Goal: Information Seeking & Learning: Learn about a topic

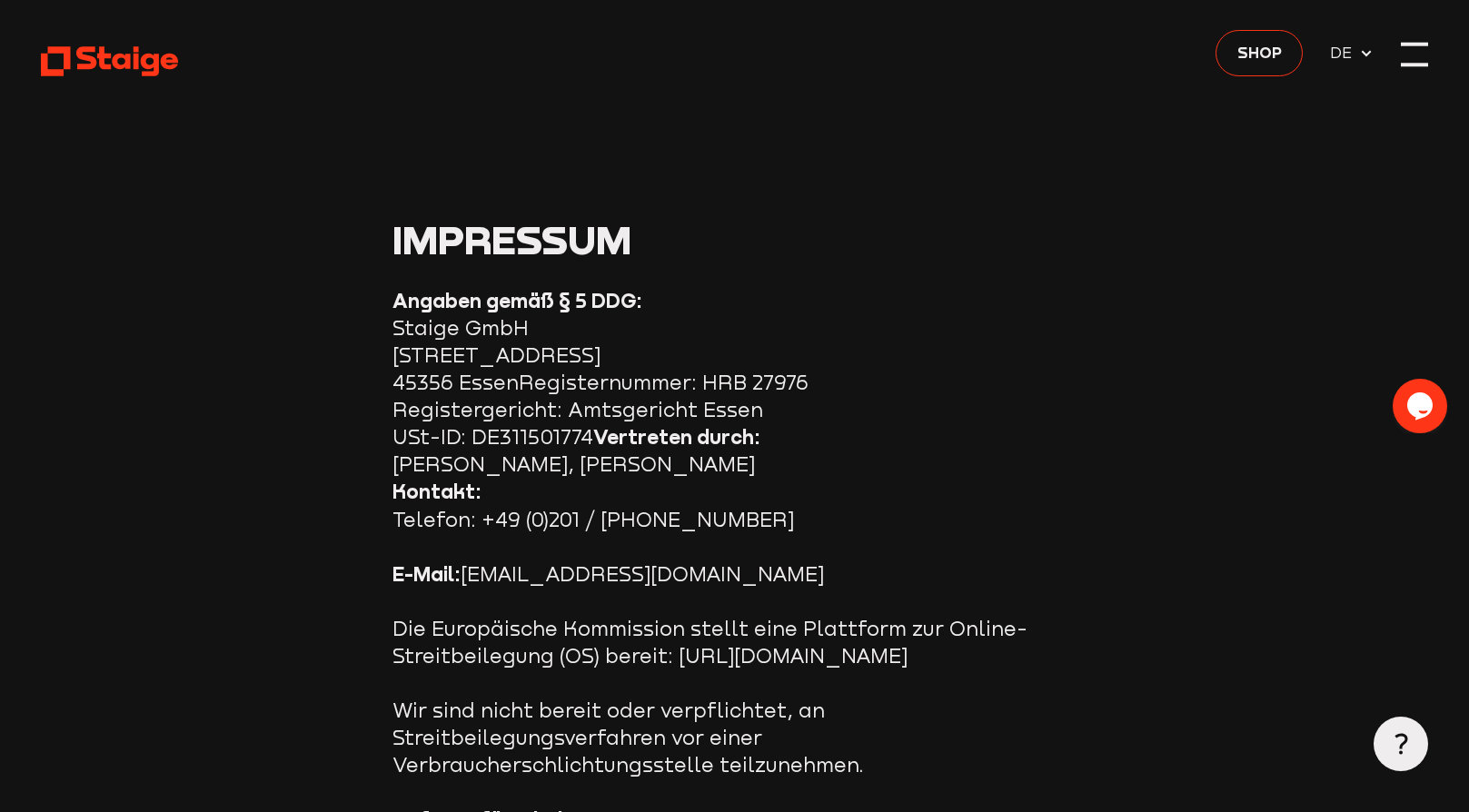
click at [1401, 51] on div at bounding box center [1414, 55] width 27 height 27
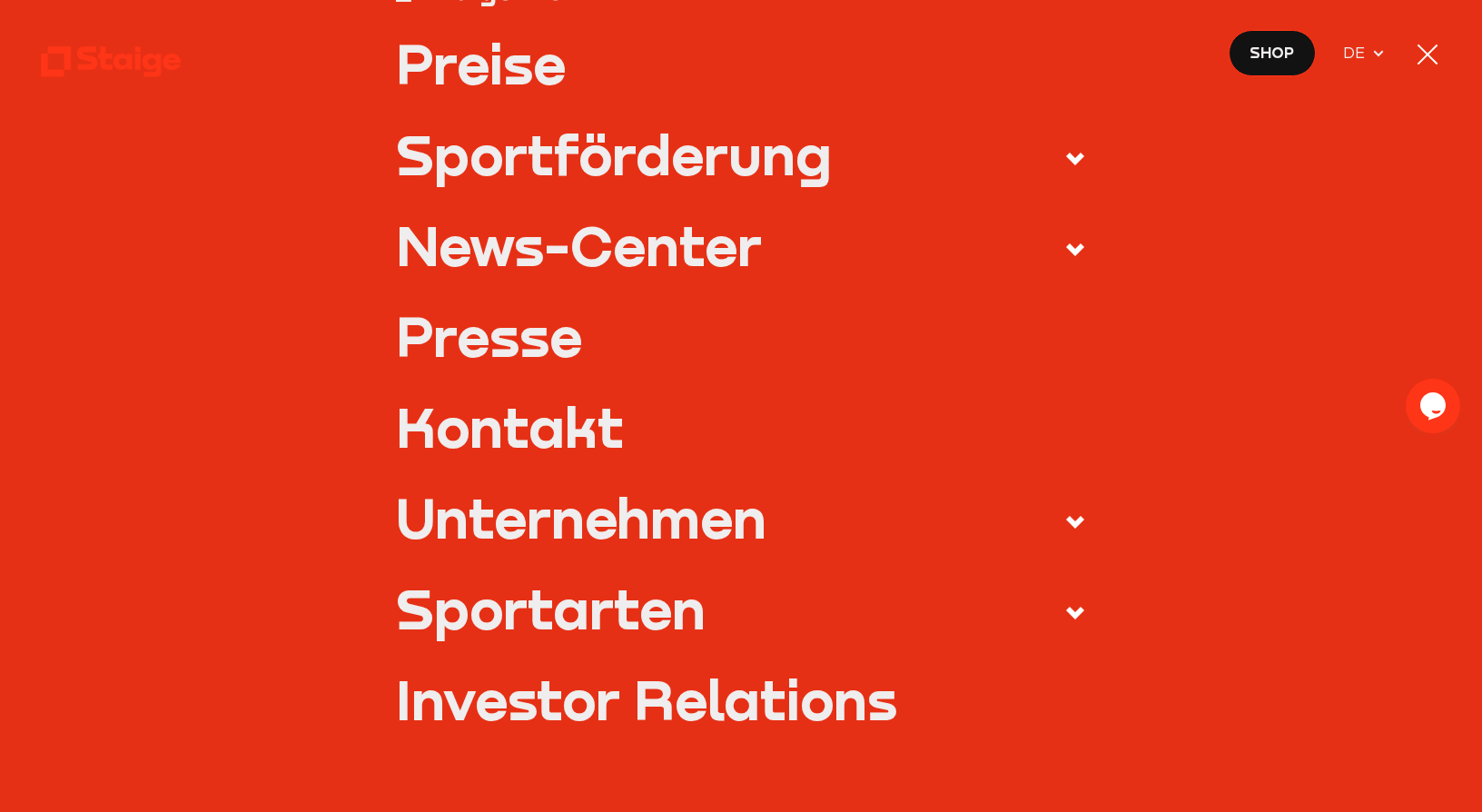
scroll to position [454, 0]
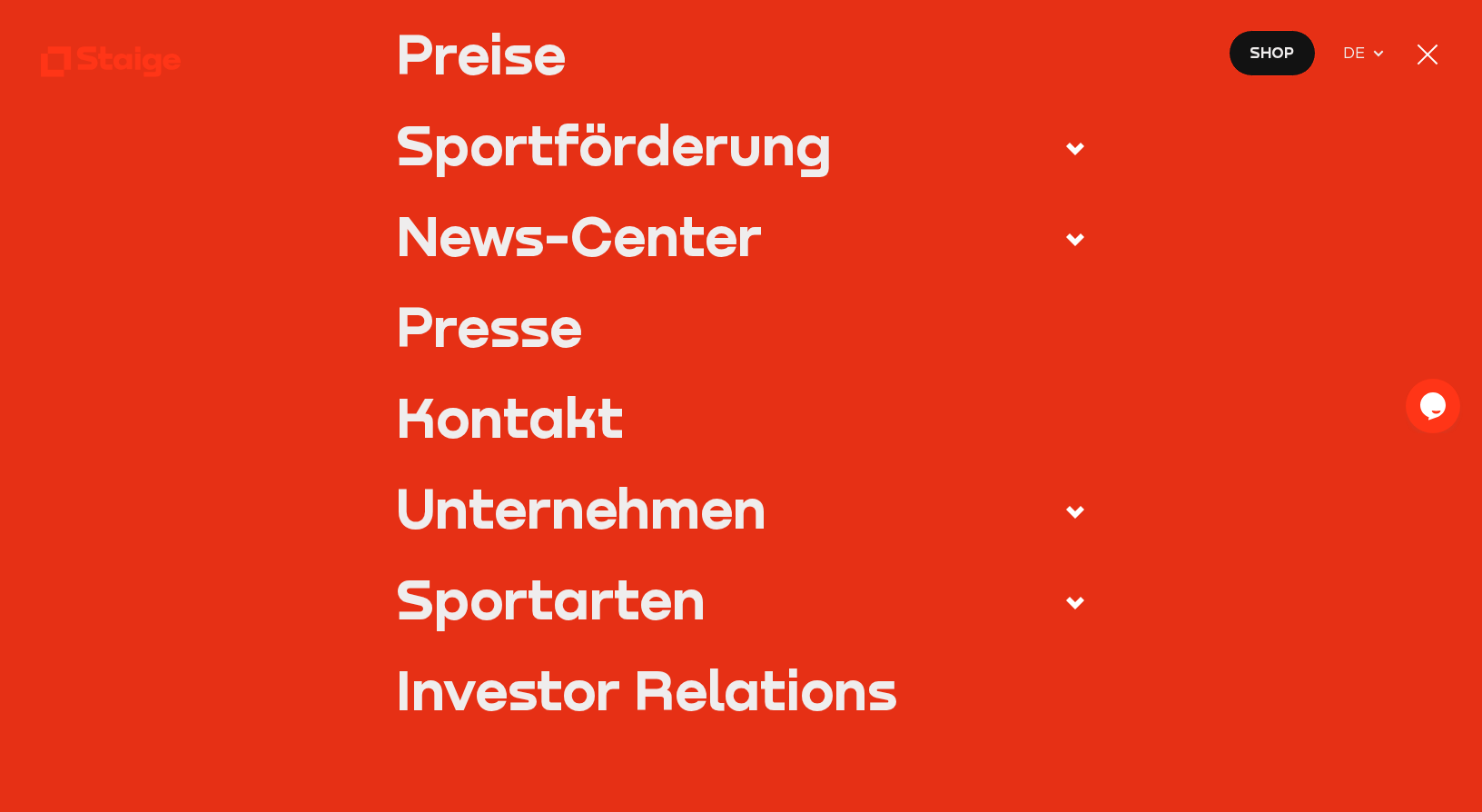
click at [1068, 509] on use at bounding box center [1075, 512] width 18 height 12
click at [0, 0] on input "Unternehmen" at bounding box center [0, 0] width 0 height 0
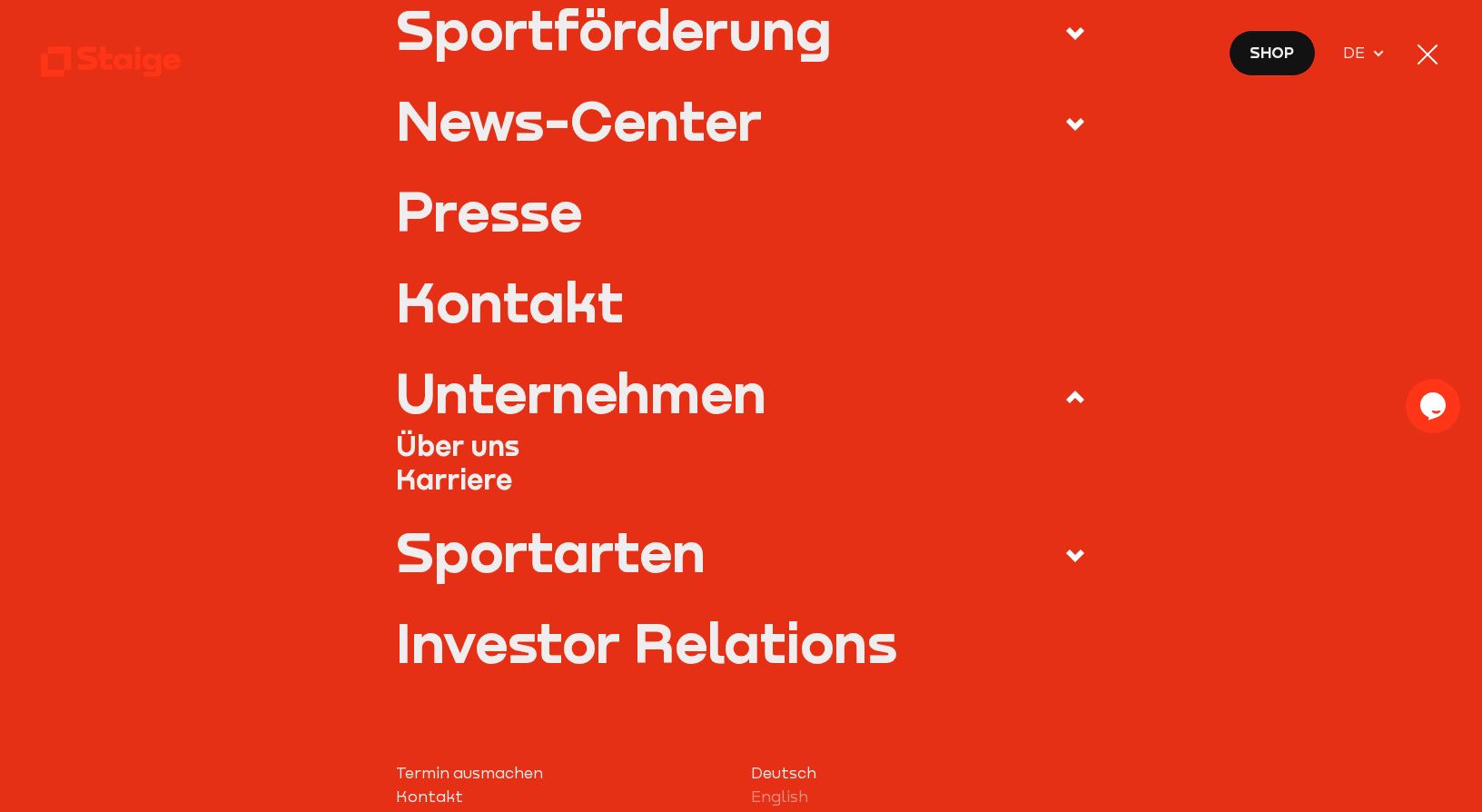
click at [492, 445] on link "Über uns" at bounding box center [740, 446] width 689 height 35
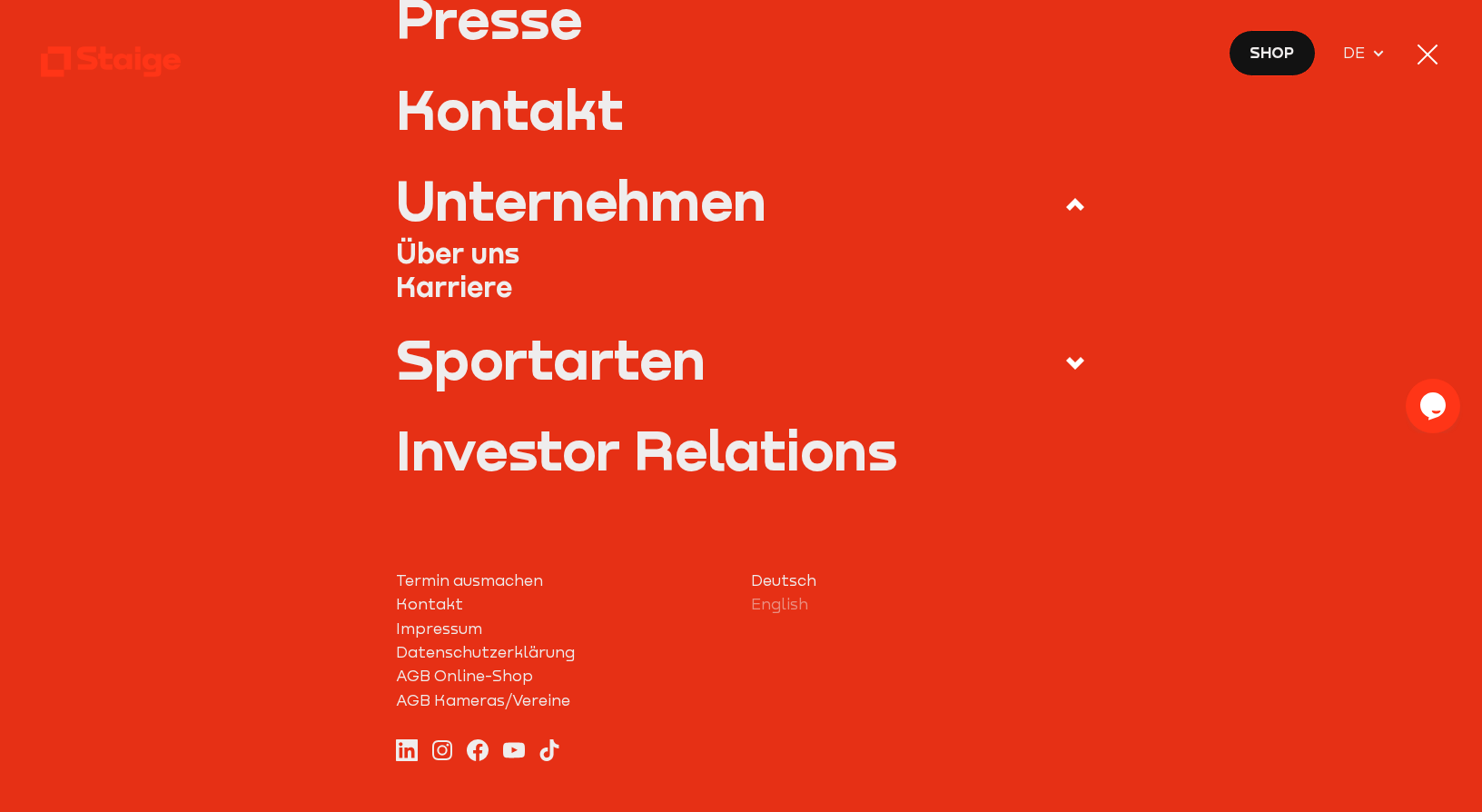
scroll to position [712, 0]
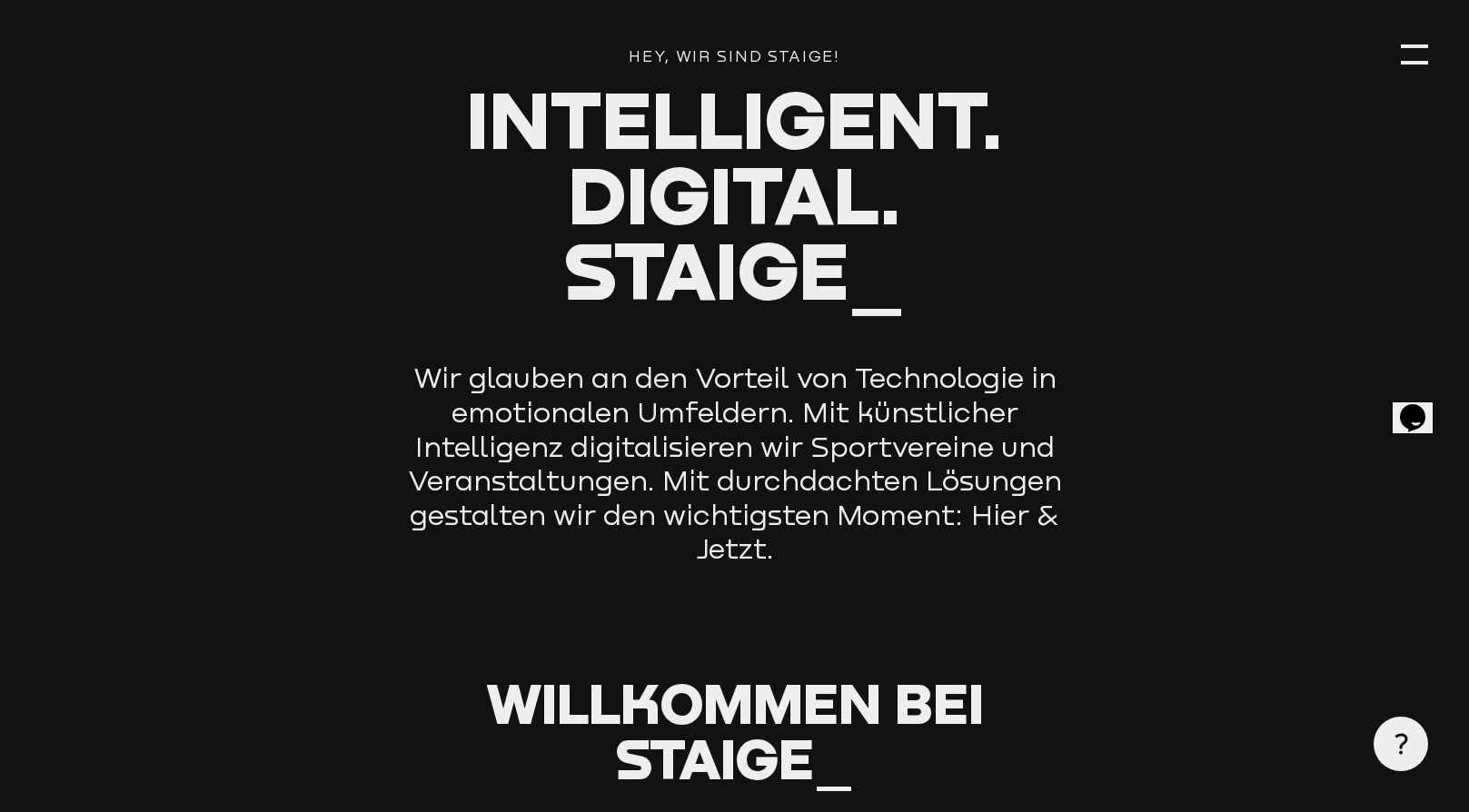
scroll to position [181, 0]
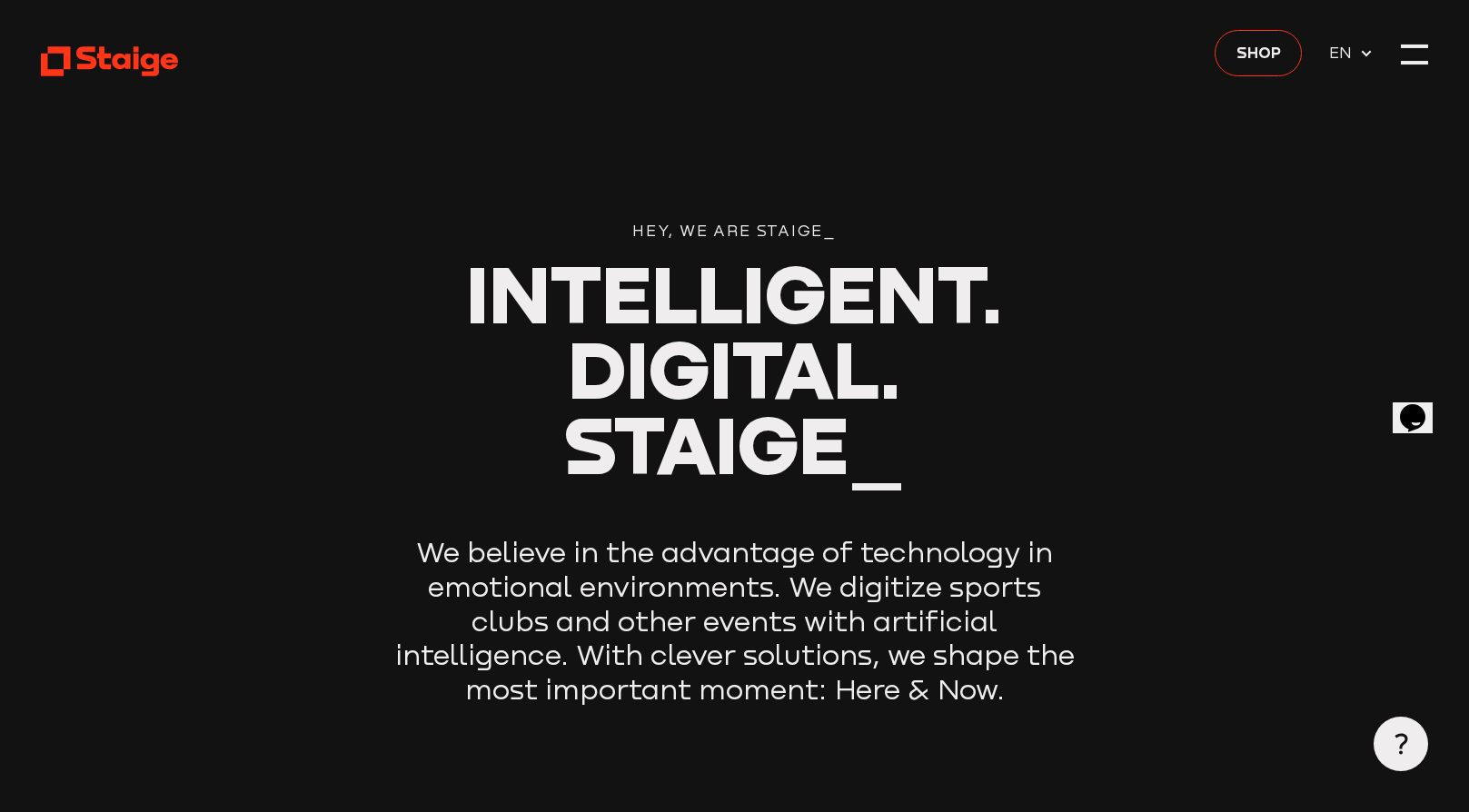
click at [1370, 57] on icon at bounding box center [1365, 53] width 14 height 14
click at [1350, 83] on span "DE" at bounding box center [1343, 81] width 29 height 24
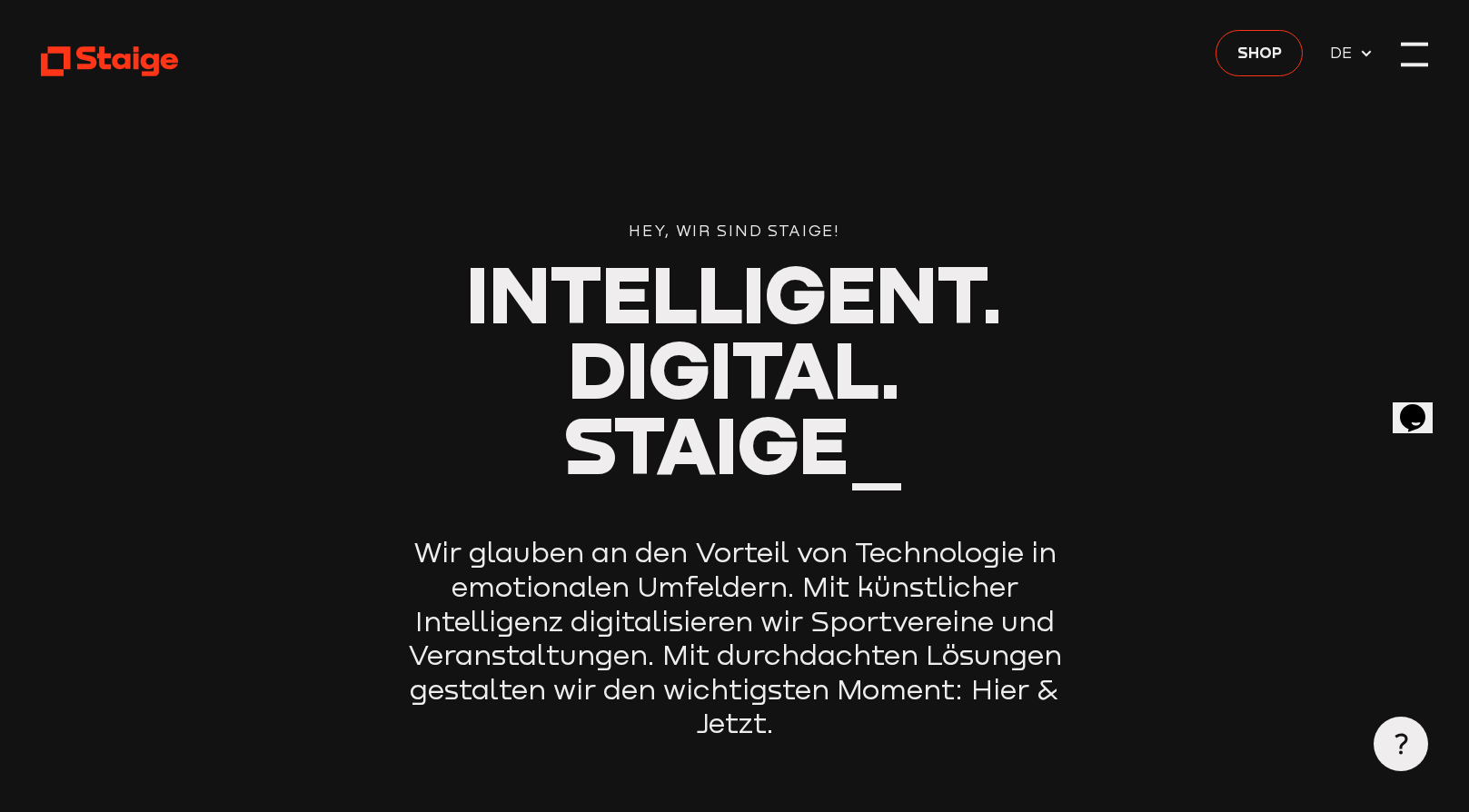
click at [1419, 55] on div at bounding box center [1414, 55] width 27 height 27
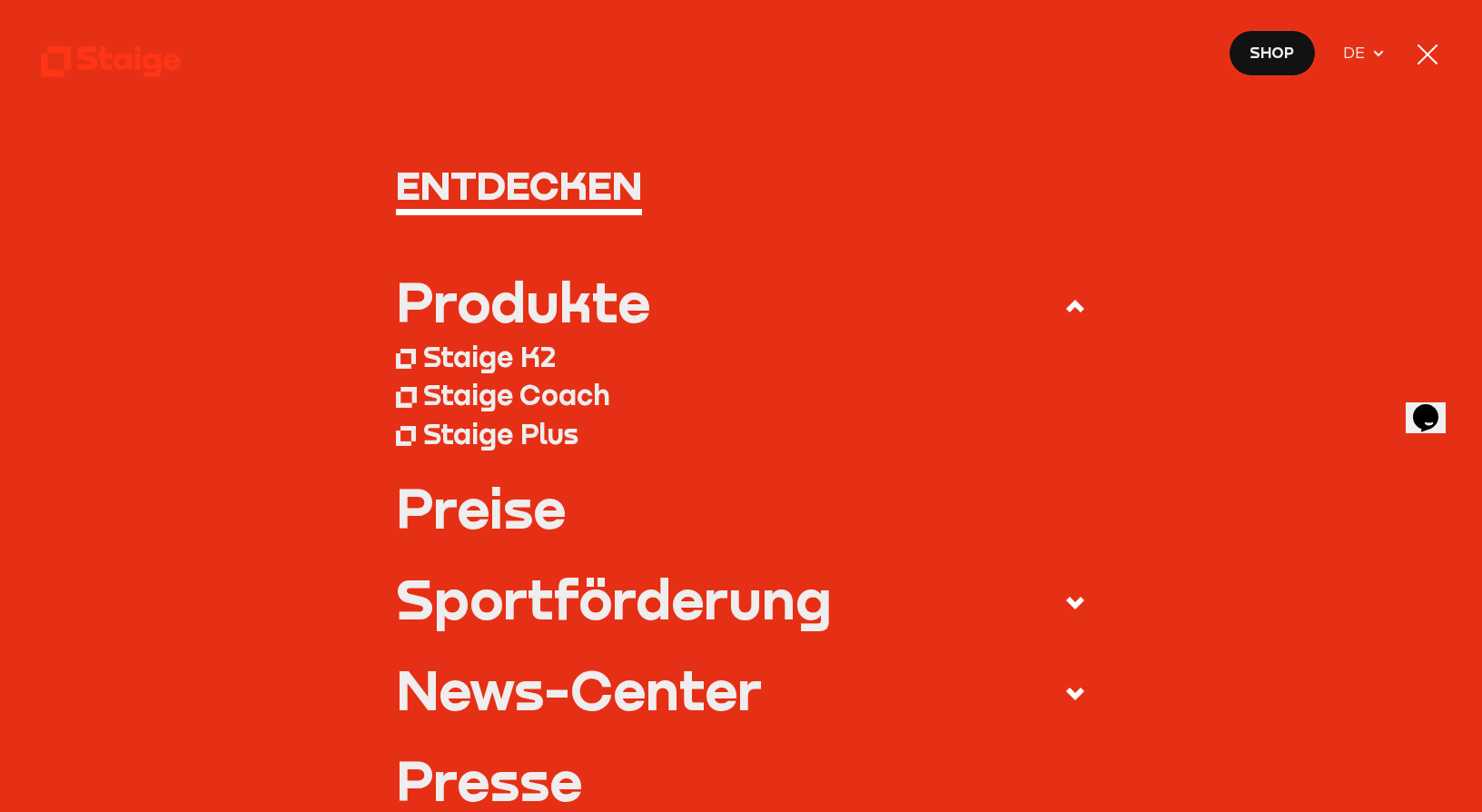
scroll to position [759, 0]
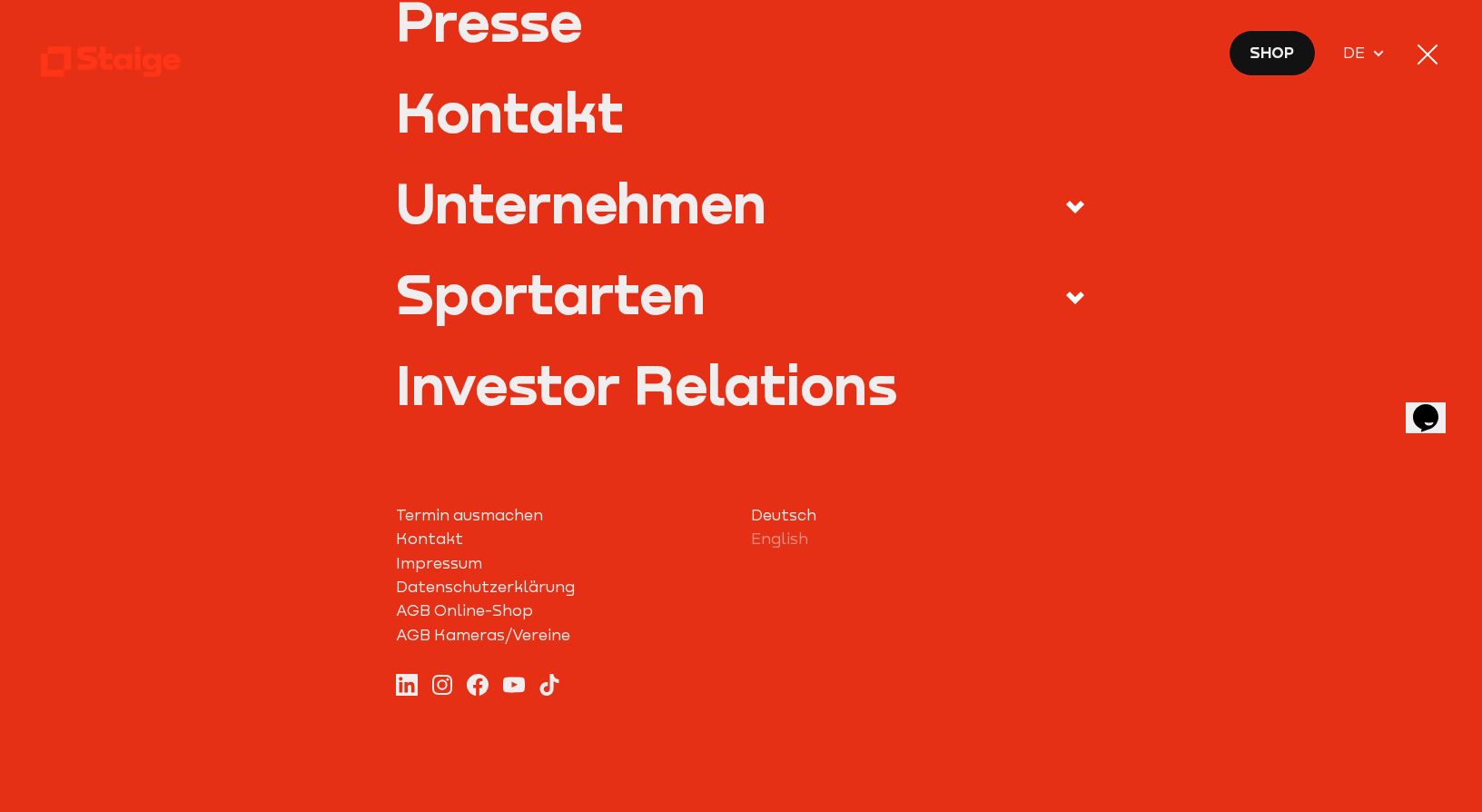
click at [736, 395] on link "Investor Relations" at bounding box center [740, 384] width 689 height 55
